Goal: Information Seeking & Learning: Learn about a topic

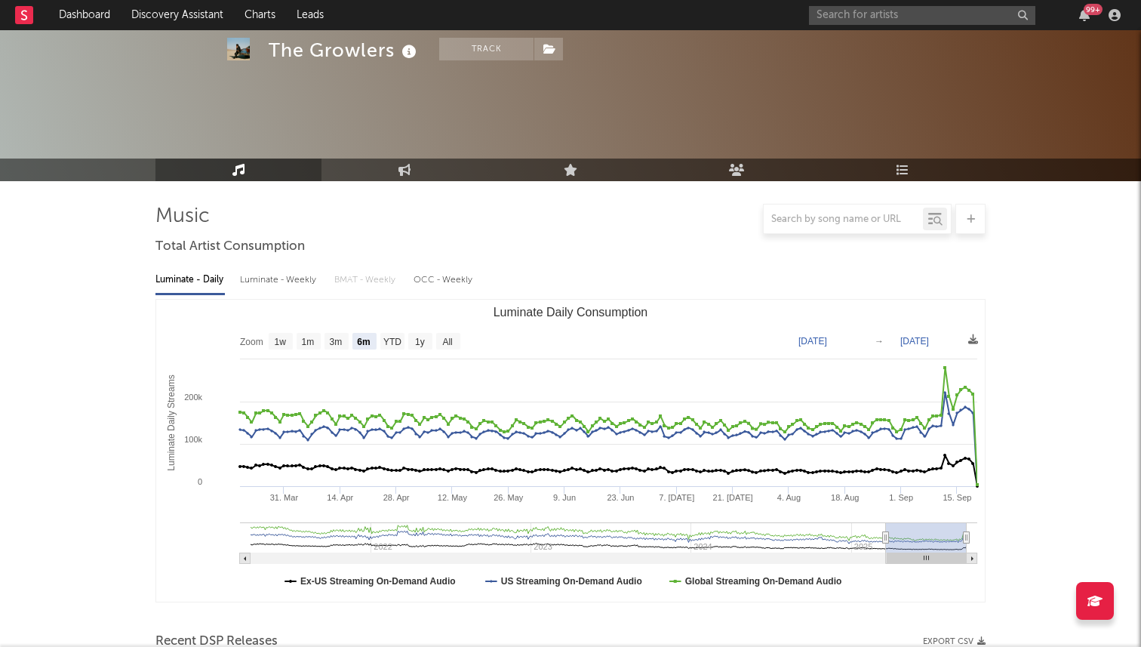
select select "6m"
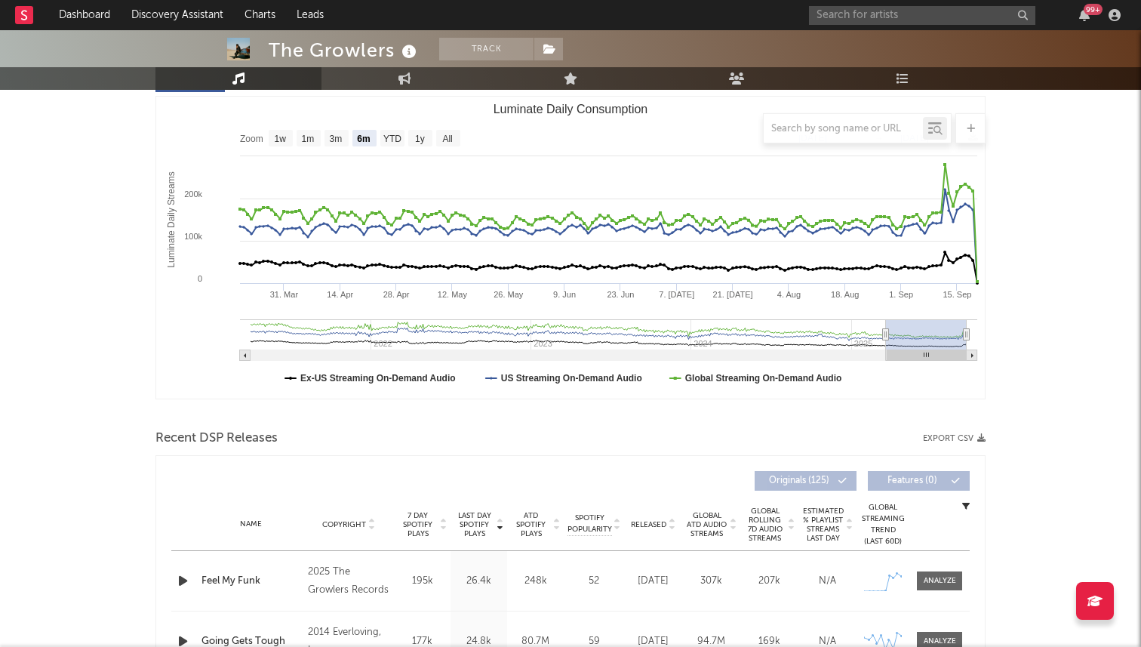
click at [910, 3] on div "99 +" at bounding box center [967, 15] width 317 height 30
click at [891, 11] on input "text" at bounding box center [922, 15] width 226 height 19
click at [853, 17] on input "zayok" at bounding box center [922, 15] width 226 height 19
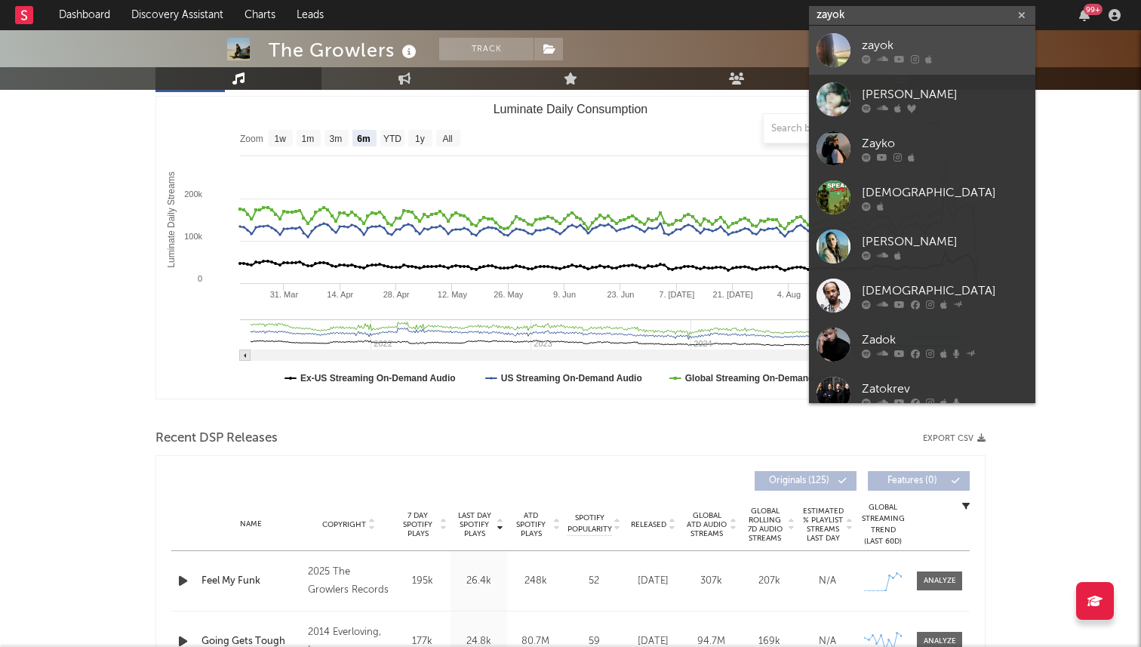
type input "zayok"
click at [864, 45] on div "zayok" at bounding box center [945, 45] width 166 height 18
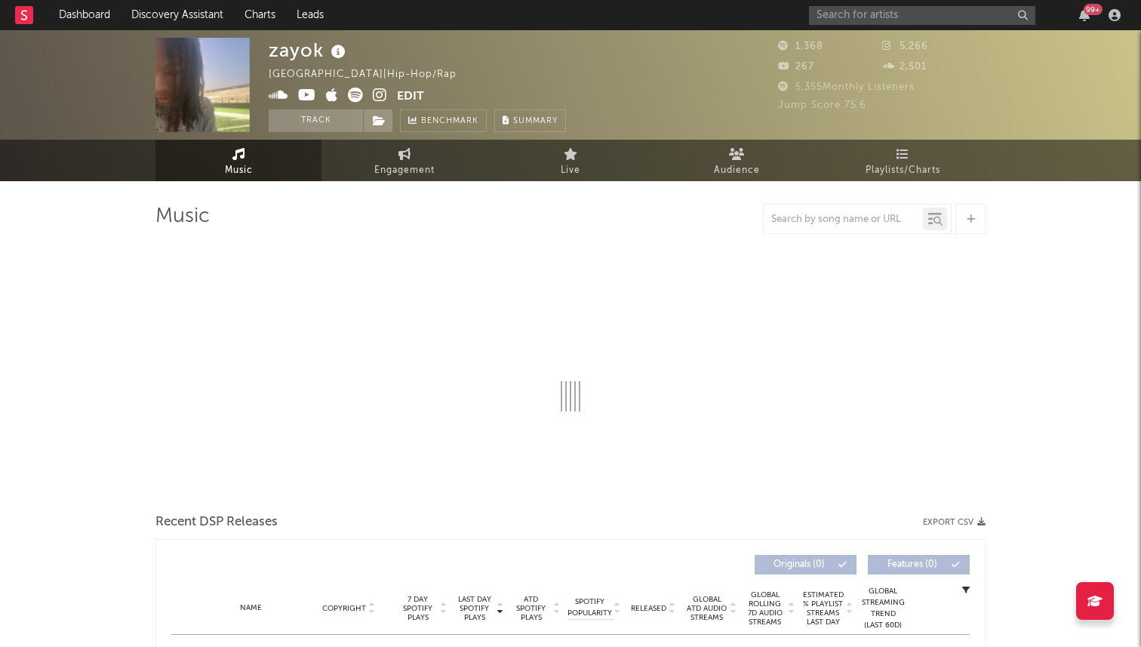
select select "6m"
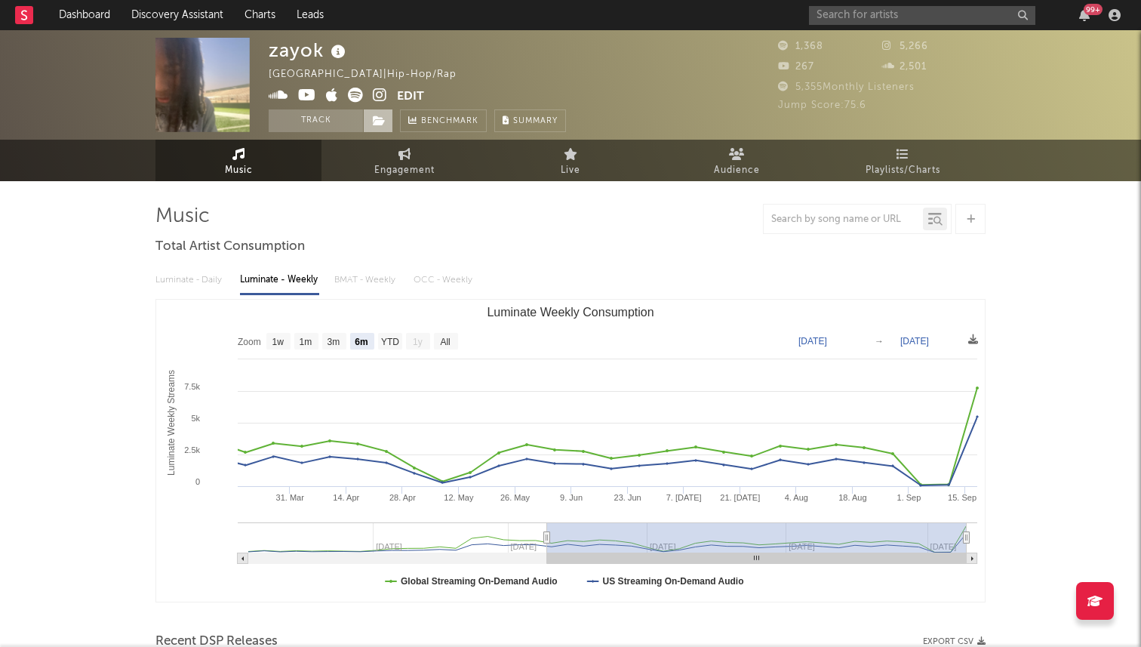
click at [377, 119] on icon at bounding box center [379, 120] width 13 height 11
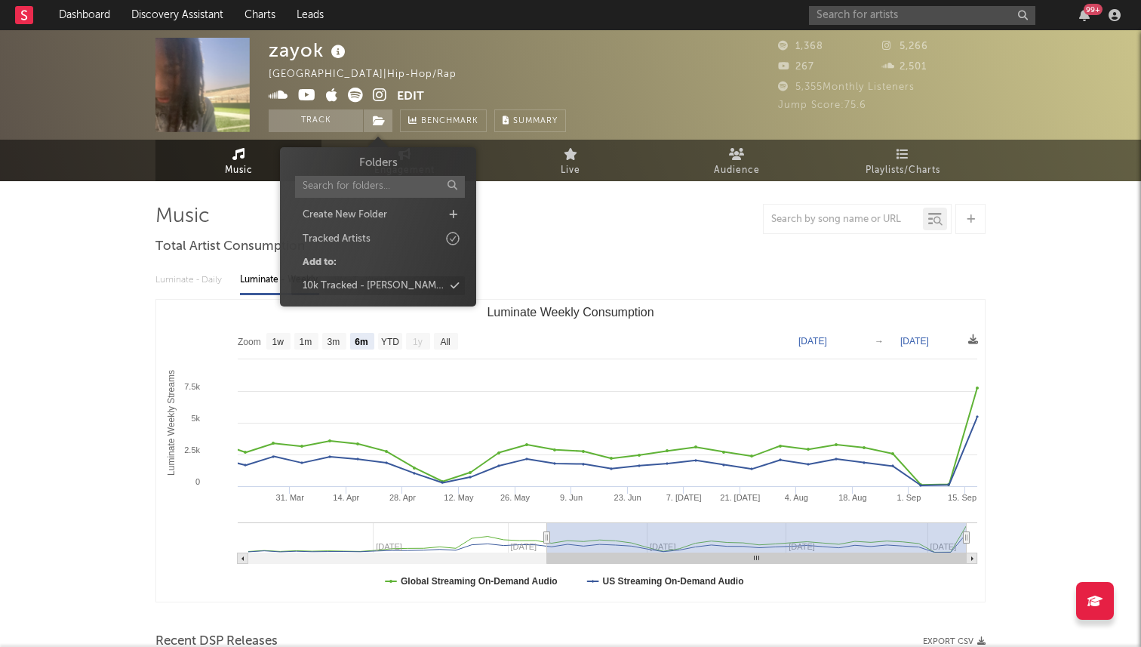
click at [396, 279] on div "10k Tracked - [PERSON_NAME]" at bounding box center [378, 286] width 174 height 20
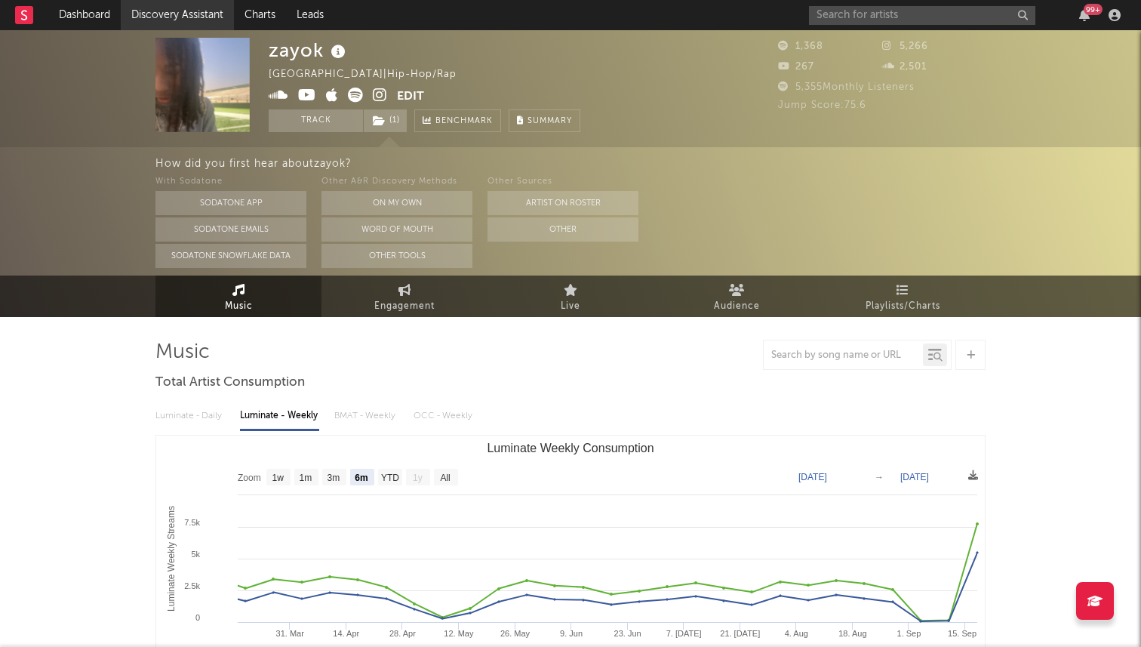
click at [199, 21] on link "Discovery Assistant" at bounding box center [177, 15] width 113 height 30
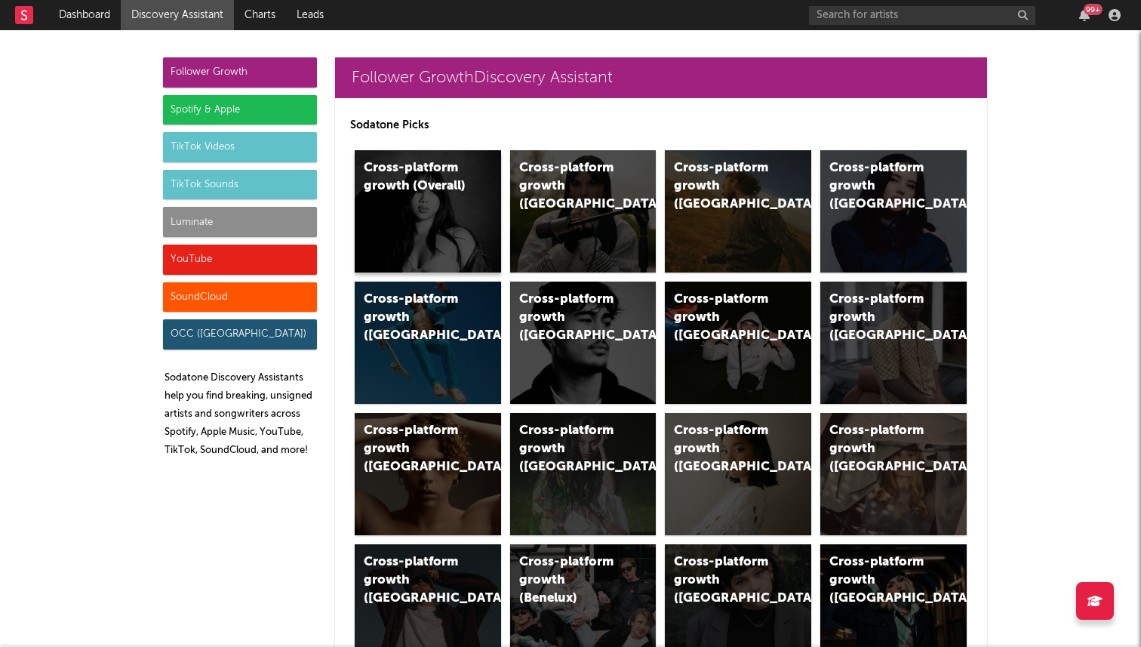
click at [445, 208] on div "Cross-platform growth (Overall)" at bounding box center [428, 211] width 146 height 122
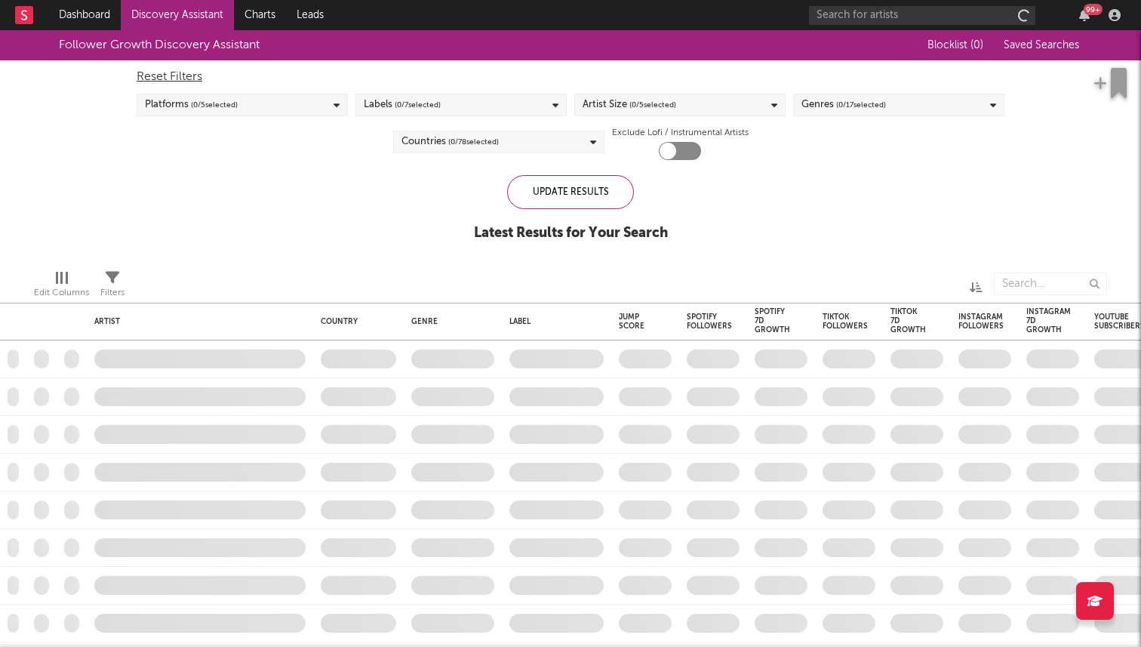
checkbox input "true"
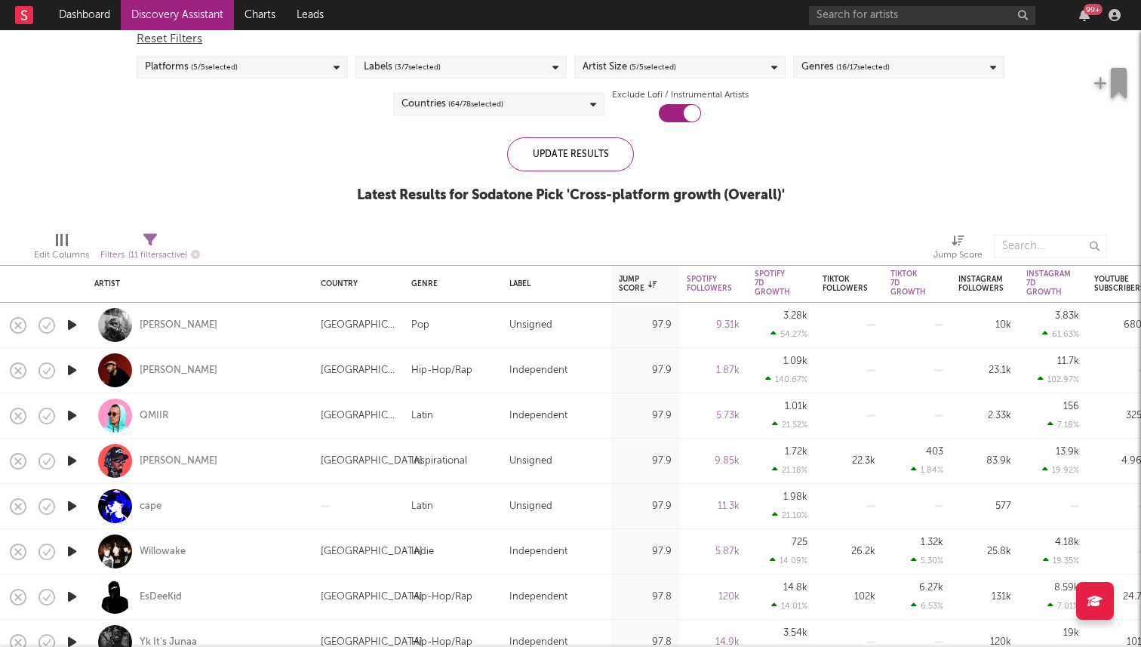
click at [506, 95] on div "Countries ( 64 / 78 selected)" at bounding box center [498, 104] width 211 height 23
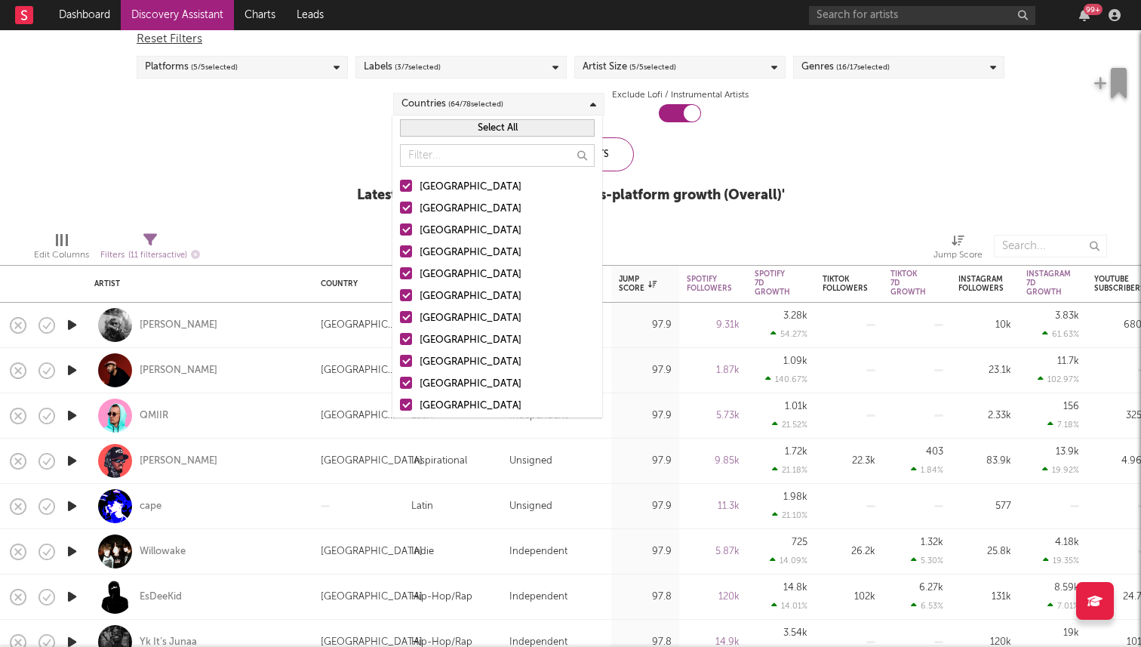
click at [493, 129] on button "Select All" at bounding box center [497, 127] width 195 height 17
click at [449, 185] on div "[GEOGRAPHIC_DATA]" at bounding box center [507, 187] width 175 height 18
click at [400, 185] on input "[GEOGRAPHIC_DATA]" at bounding box center [400, 187] width 0 height 18
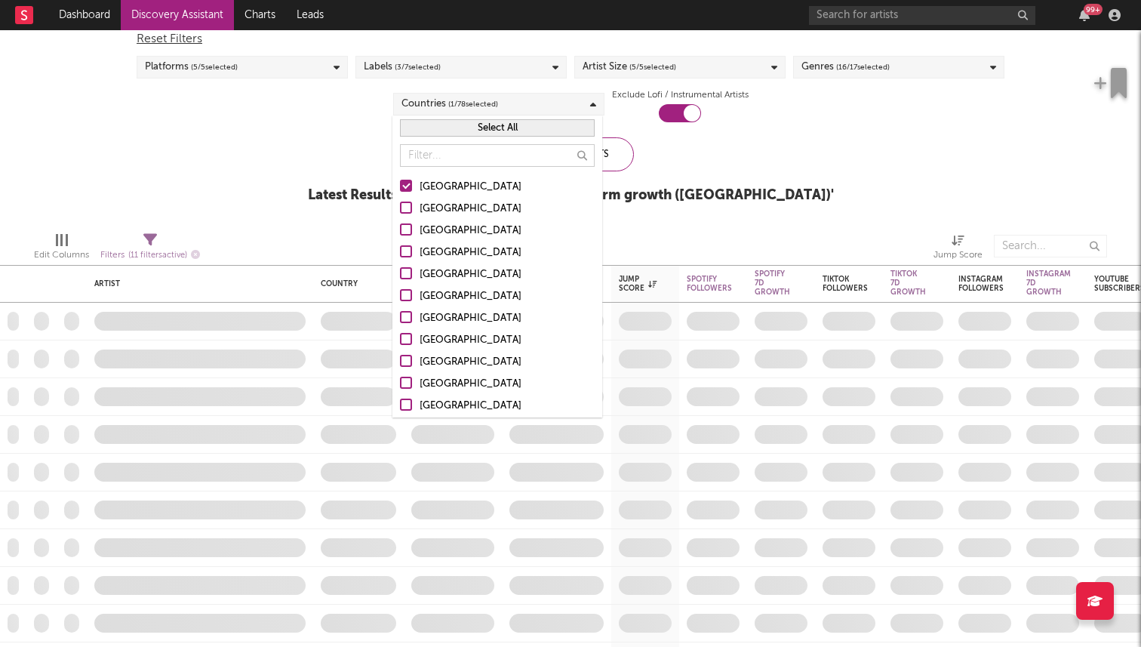
click at [698, 169] on div "Update Results Latest Results for Sodatone Pick ' Cross-platform growth ([GEOGR…" at bounding box center [571, 178] width 526 height 82
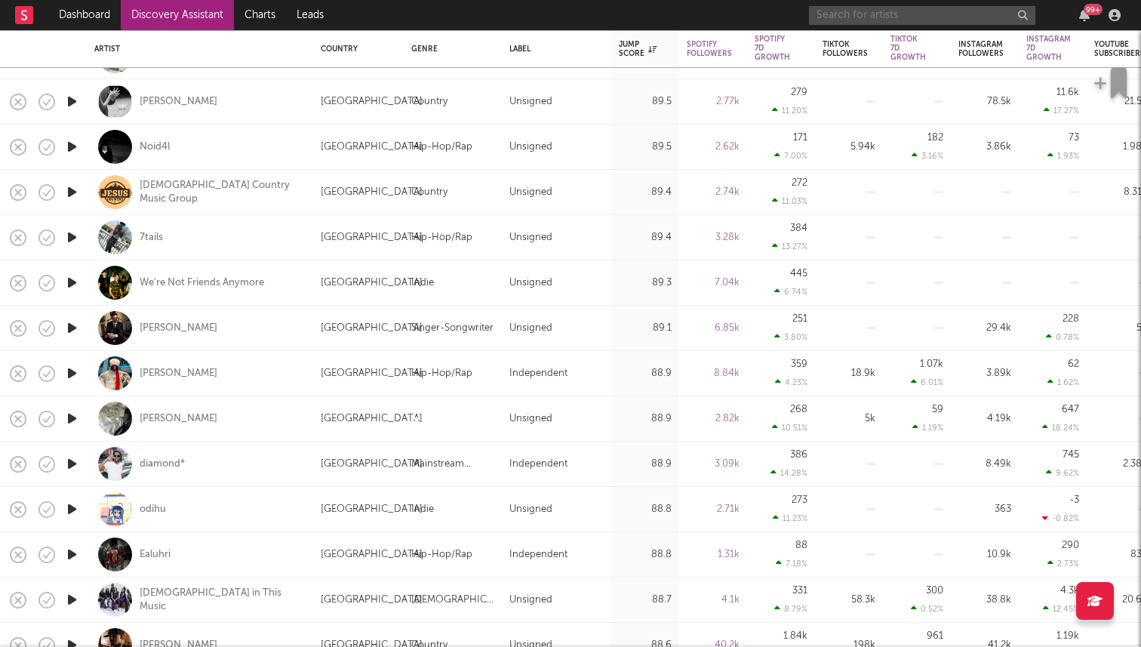
click at [945, 23] on input "text" at bounding box center [922, 15] width 226 height 19
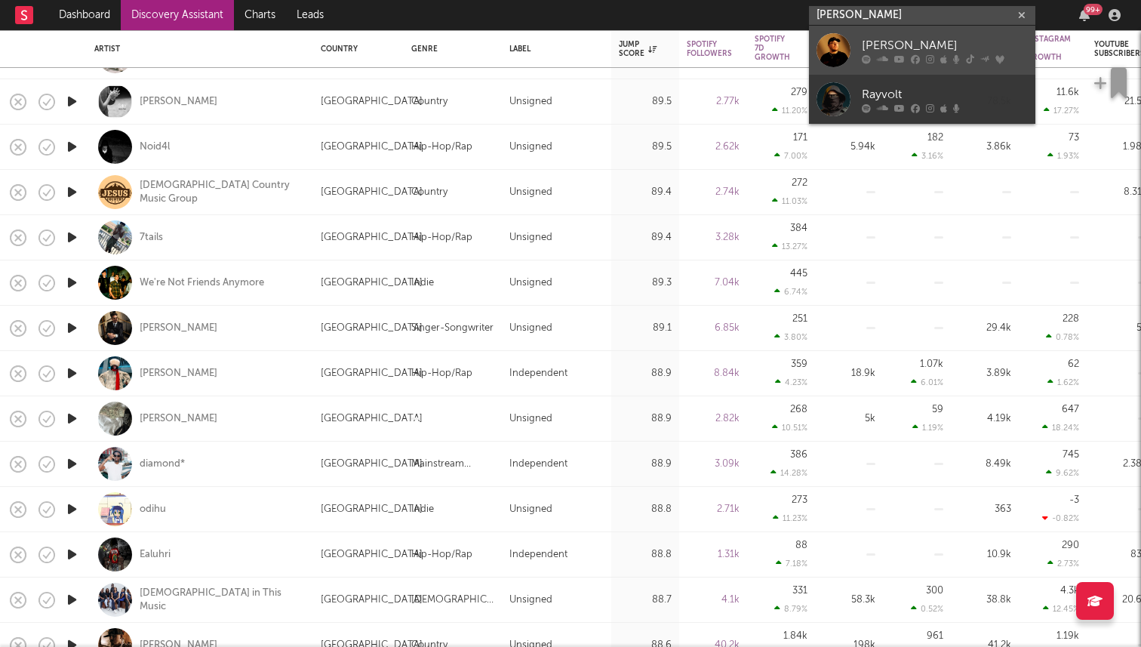
type input "[PERSON_NAME]"
click at [925, 51] on div "[PERSON_NAME]" at bounding box center [945, 45] width 166 height 18
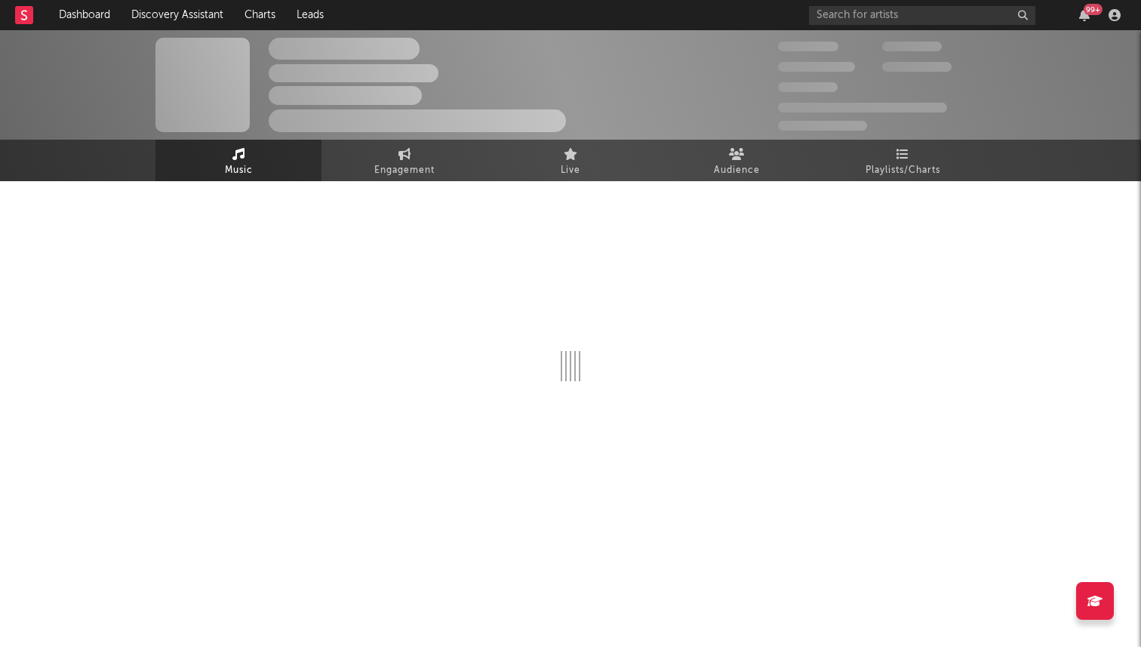
select select "6m"
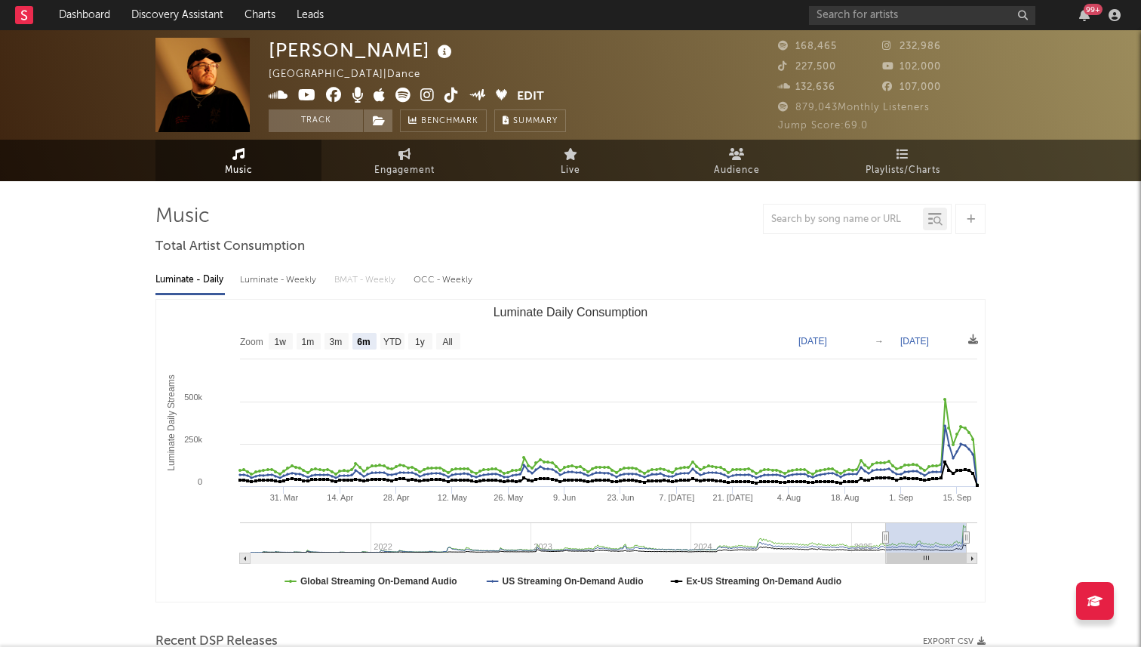
select select "6m"
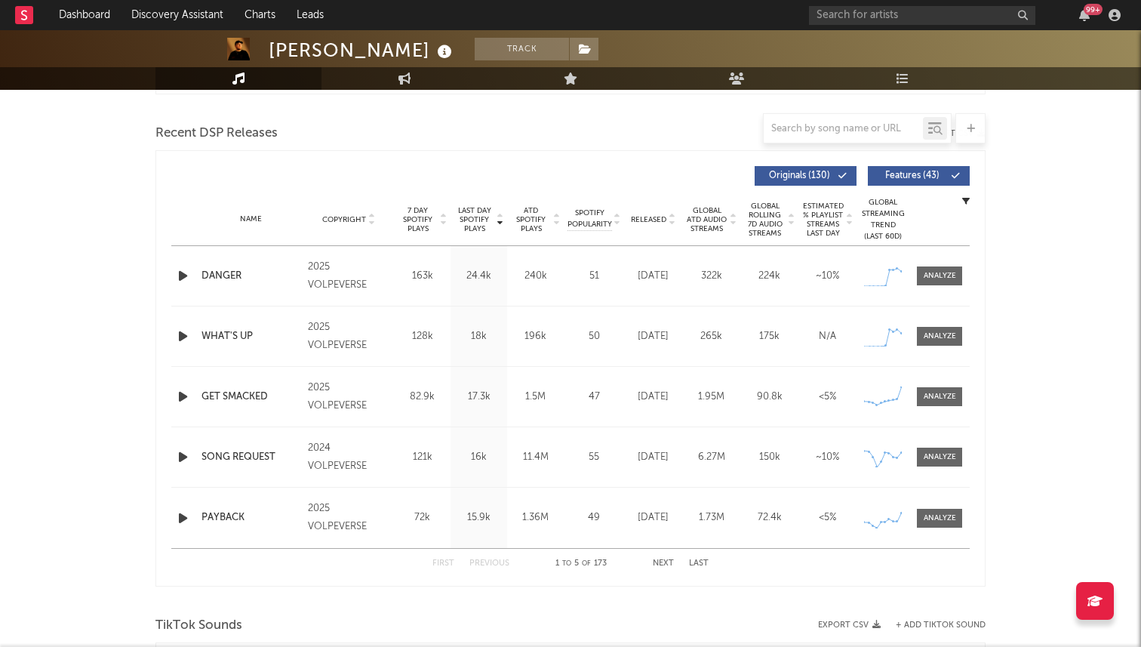
scroll to position [516, 0]
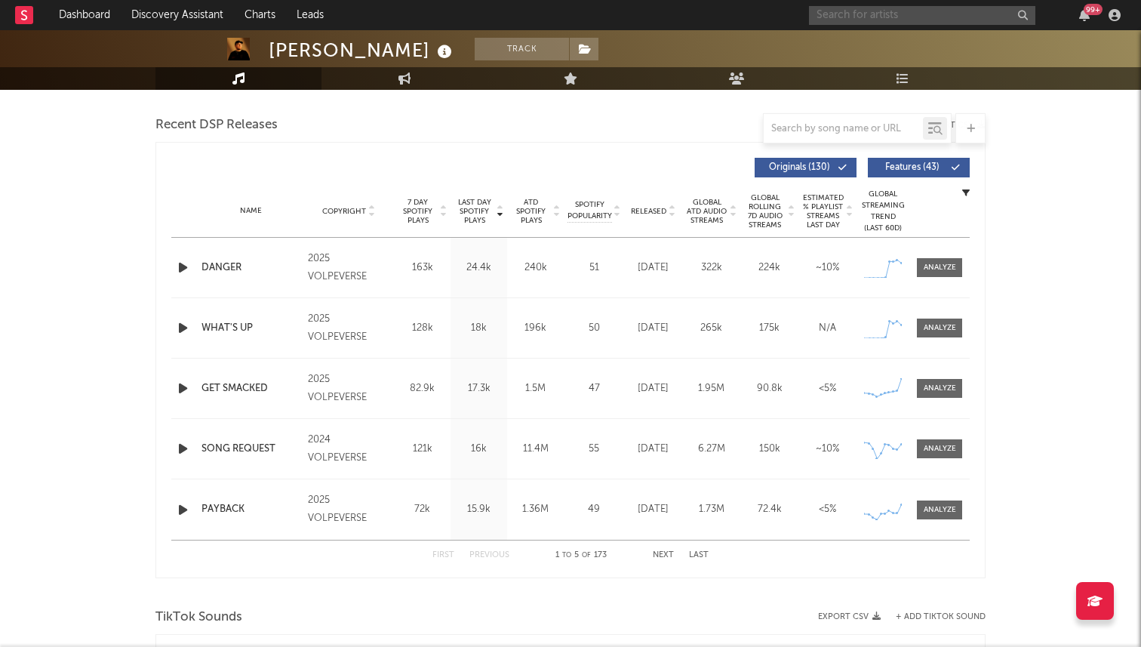
click at [872, 14] on input "text" at bounding box center [922, 15] width 226 height 19
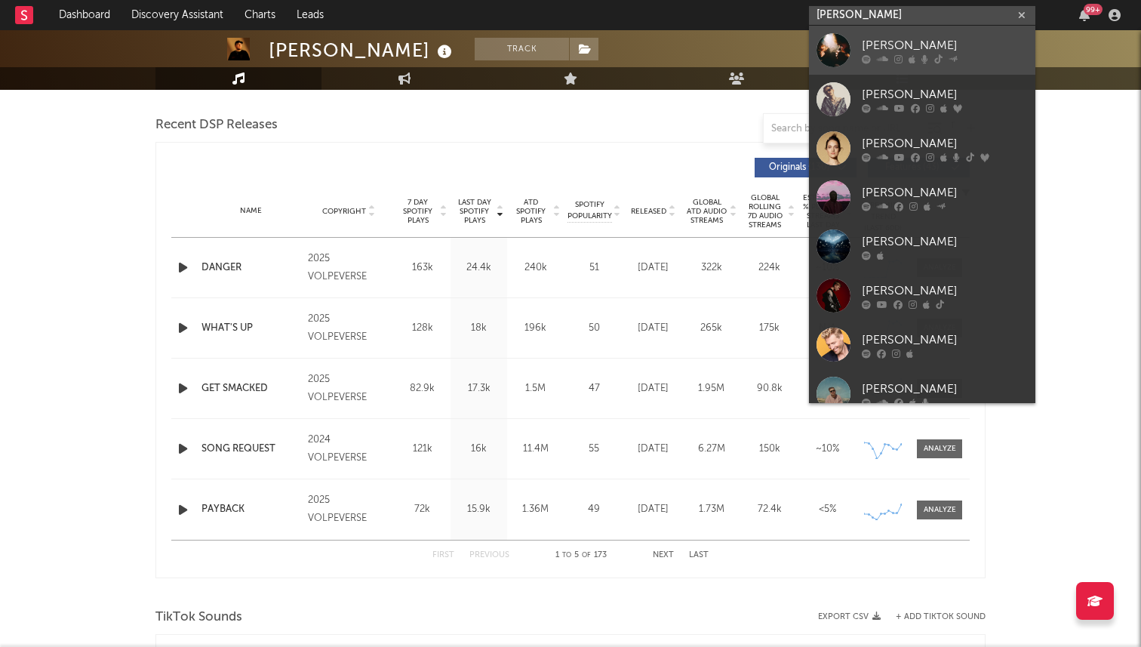
type input "[PERSON_NAME]"
click at [901, 61] on icon at bounding box center [898, 58] width 8 height 9
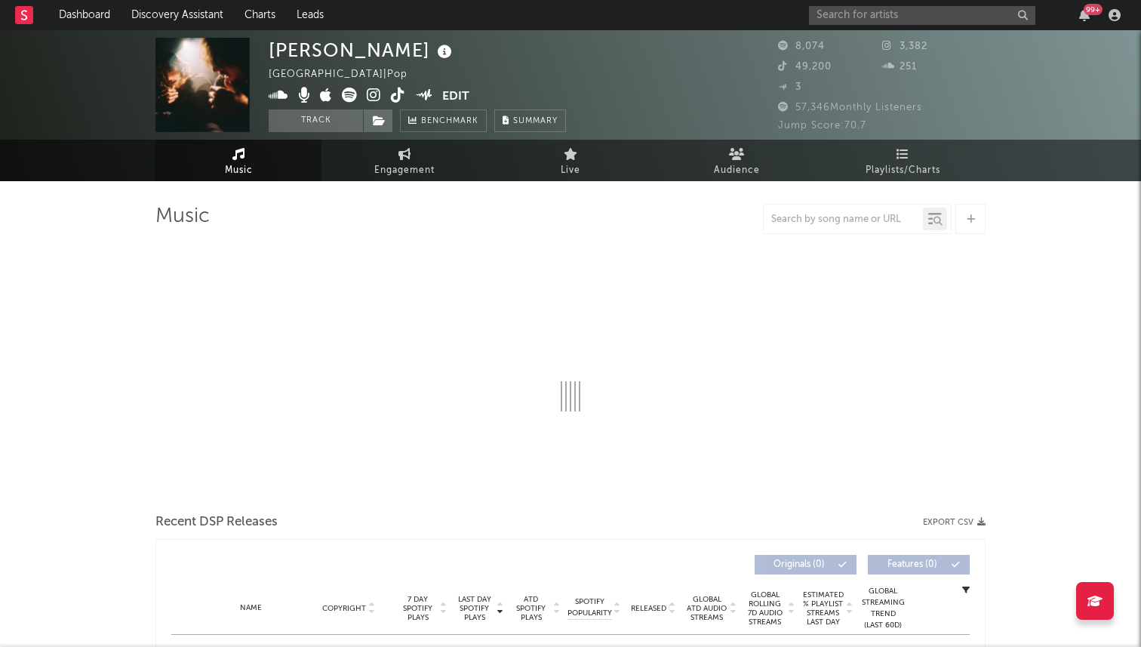
select select "6m"
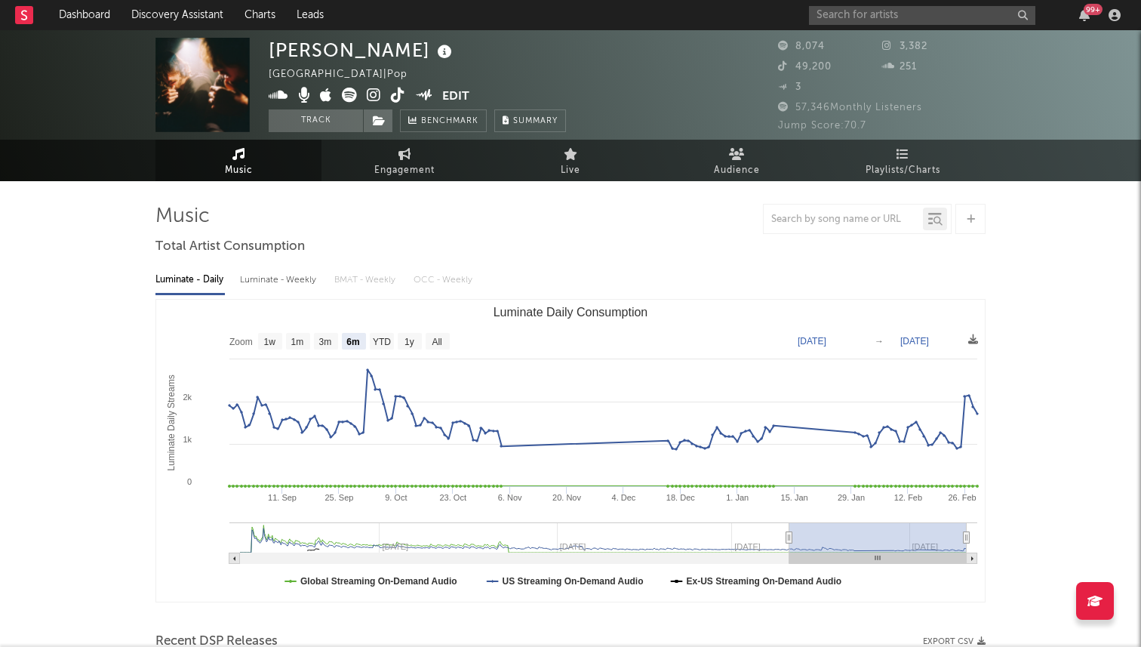
click at [687, 66] on div "maximilian [GEOGRAPHIC_DATA] | Pop Edit Track Benchmark Summary" at bounding box center [514, 85] width 491 height 94
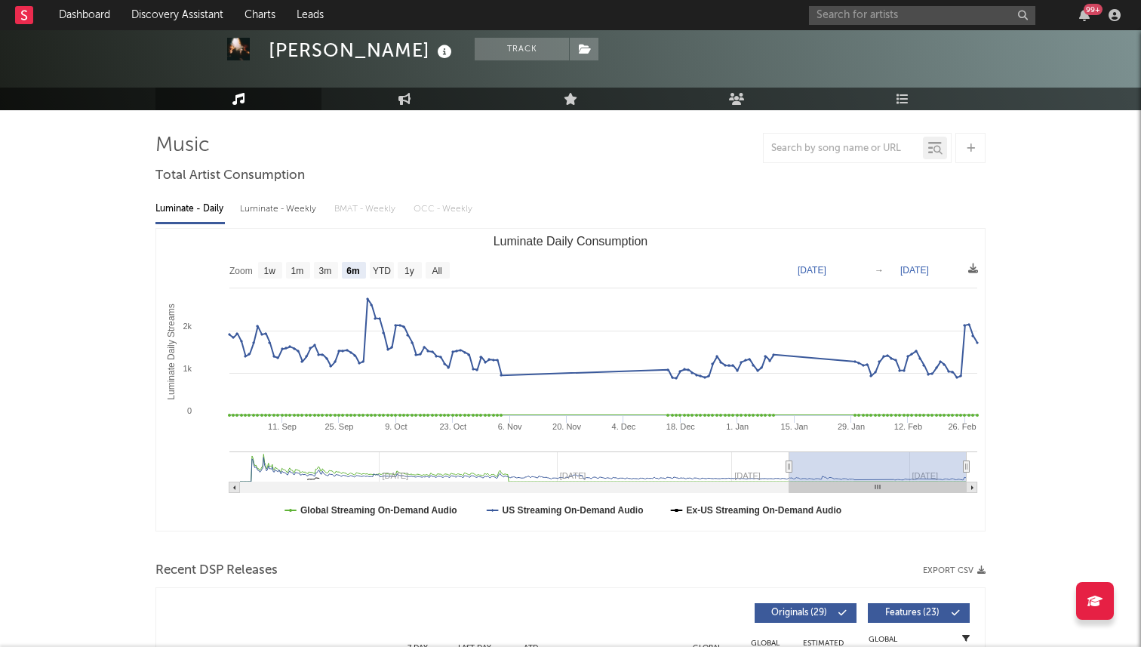
scroll to position [60, 0]
